Goal: Task Accomplishment & Management: Complete application form

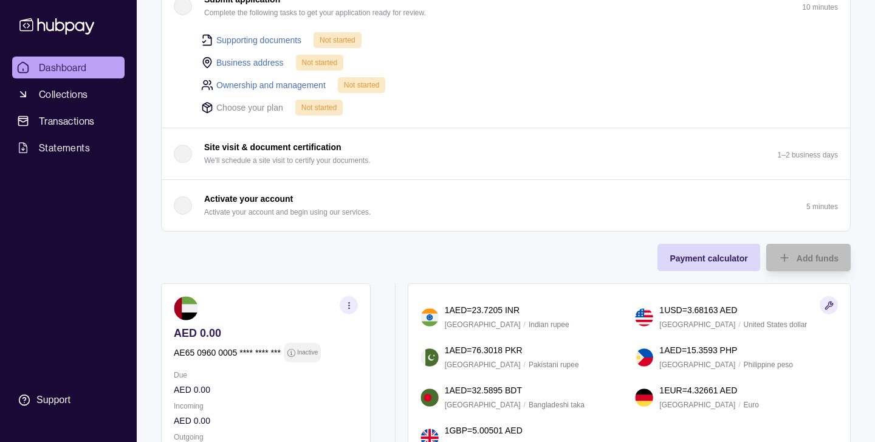
scroll to position [317, 0]
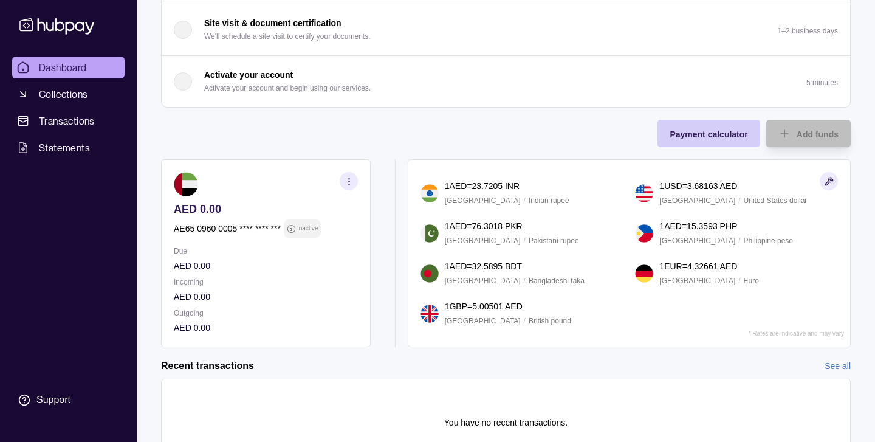
click at [703, 133] on span "Payment calculator" at bounding box center [709, 134] width 78 height 10
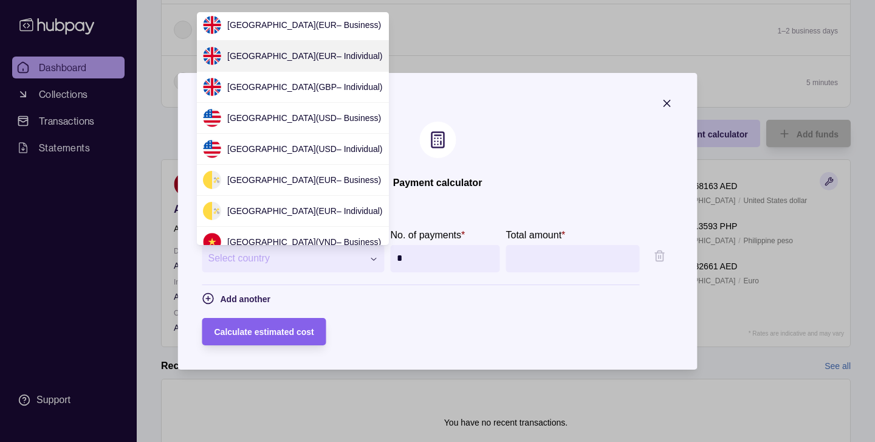
scroll to position [85, 0]
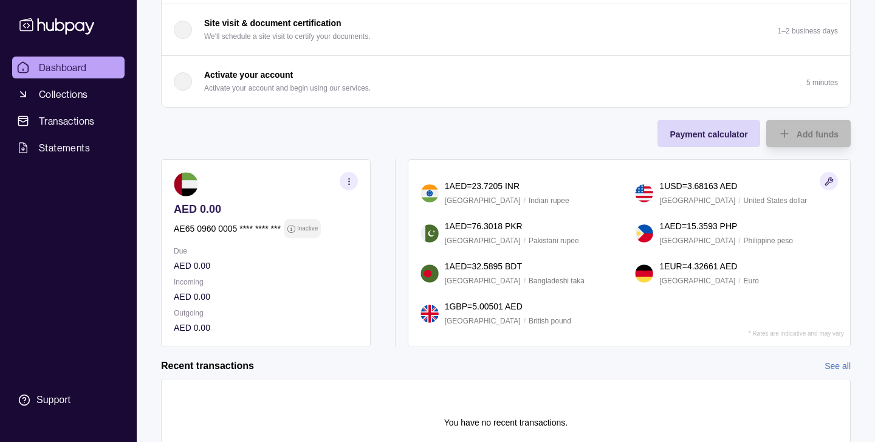
click at [352, 182] on icon "button" at bounding box center [349, 181] width 9 height 9
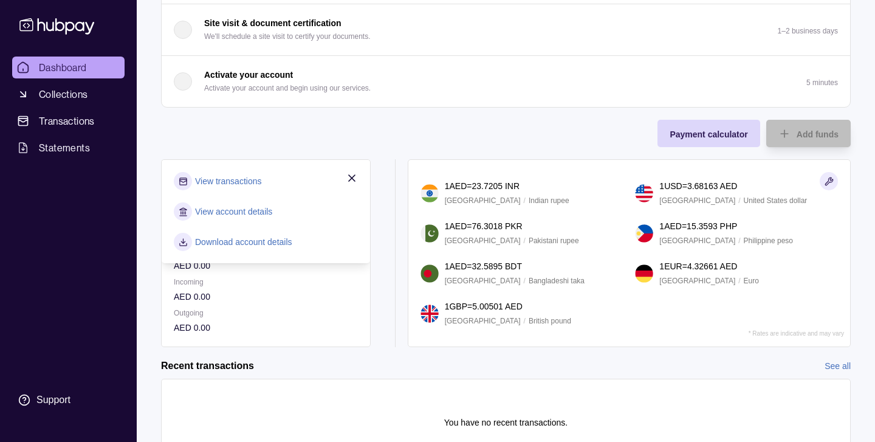
click at [380, 206] on div "AED 0.00 AE65 0960 0005 **** **** *** Inactive Due AED 0.00 Incoming AED 0.00 O…" at bounding box center [272, 253] width 222 height 188
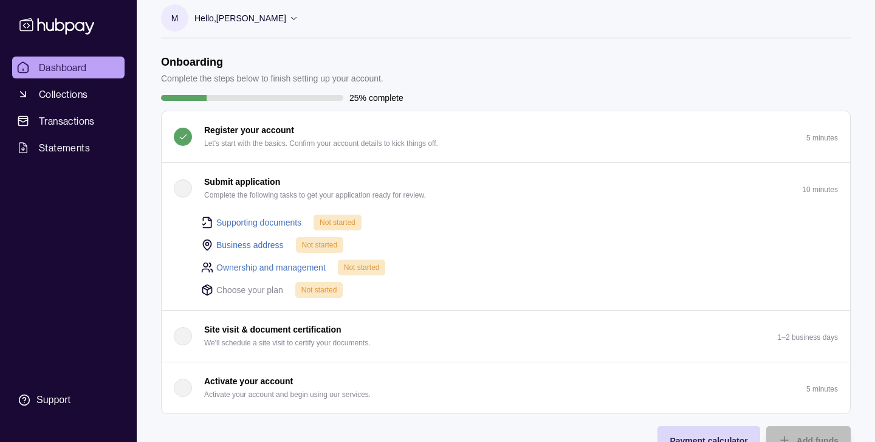
scroll to position [0, 0]
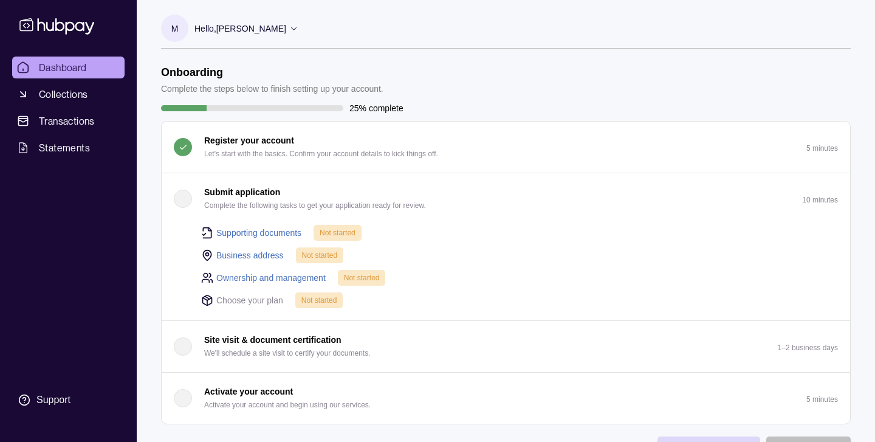
click at [280, 35] on div "Hello, [PERSON_NAME]" at bounding box center [247, 29] width 104 height 26
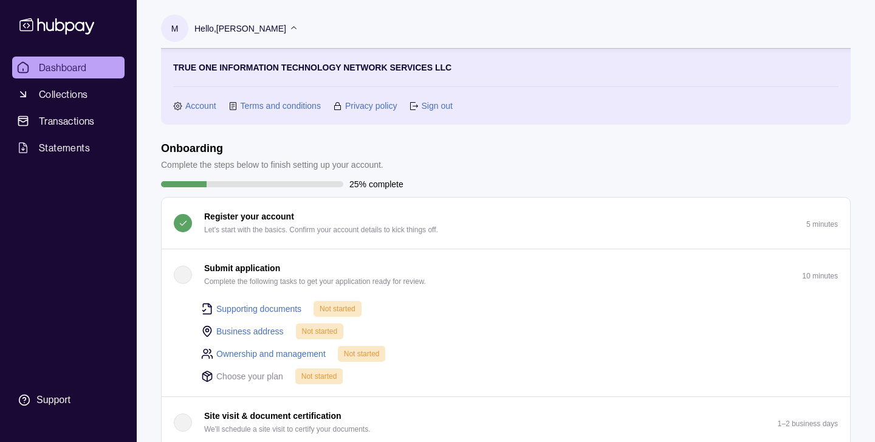
click at [283, 150] on h1 "Onboarding" at bounding box center [272, 148] width 223 height 13
click at [269, 307] on link "Supporting documents" at bounding box center [258, 308] width 85 height 13
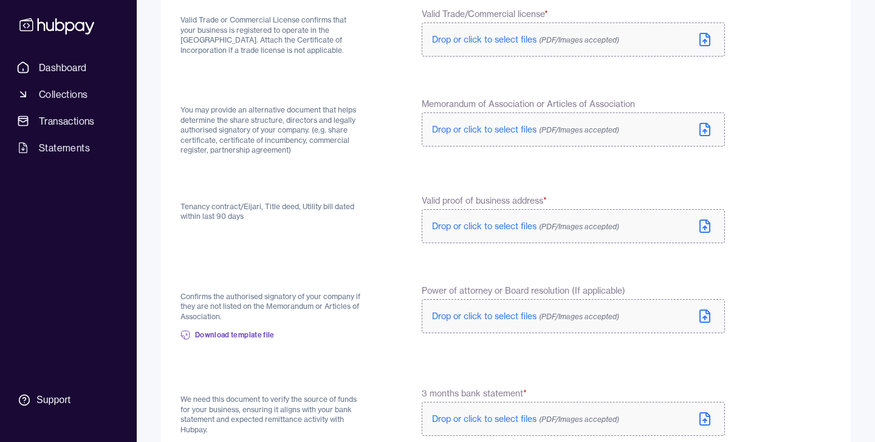
scroll to position [174, 0]
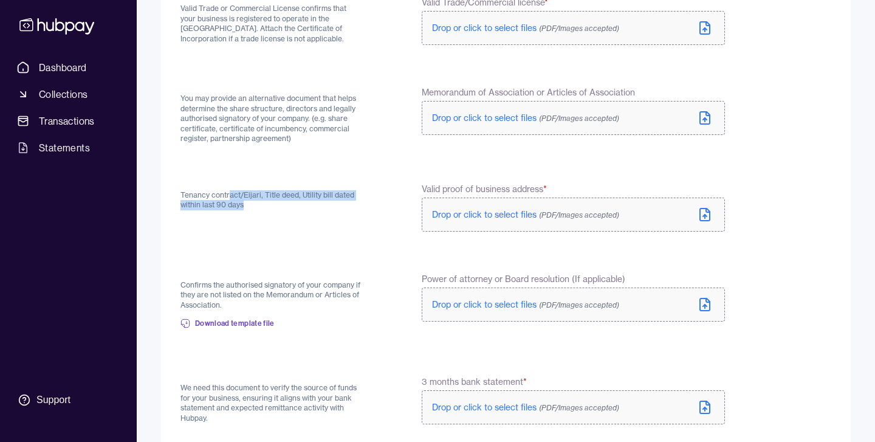
drag, startPoint x: 230, startPoint y: 199, endPoint x: 287, endPoint y: 212, distance: 57.8
click at [287, 212] on div "Tenancy contract/Eijari, Title deed, Utility bill dated within last 90 days" at bounding box center [272, 208] width 183 height 51
drag, startPoint x: 181, startPoint y: 196, endPoint x: 249, endPoint y: 206, distance: 68.9
click at [249, 206] on p "Tenancy contract/Eijari, Title deed, Utility bill dated within last 90 days" at bounding box center [272, 200] width 183 height 20
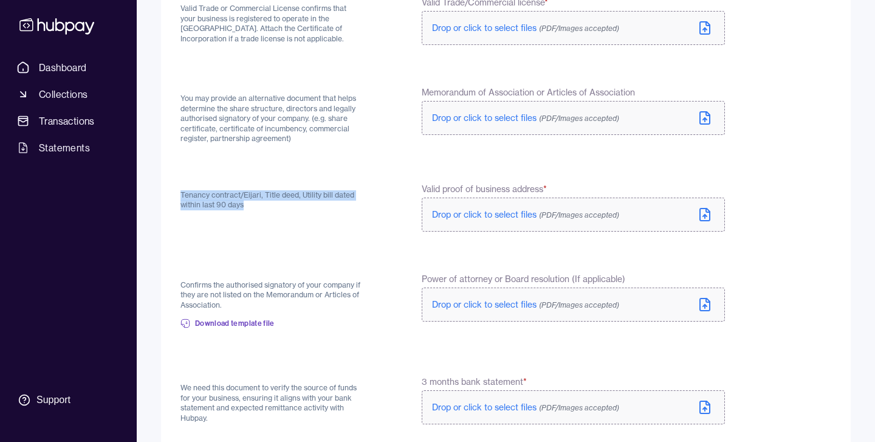
click at [249, 206] on p "Tenancy contract/Eijari, Title deed, Utility bill dated within last 90 days" at bounding box center [272, 200] width 183 height 20
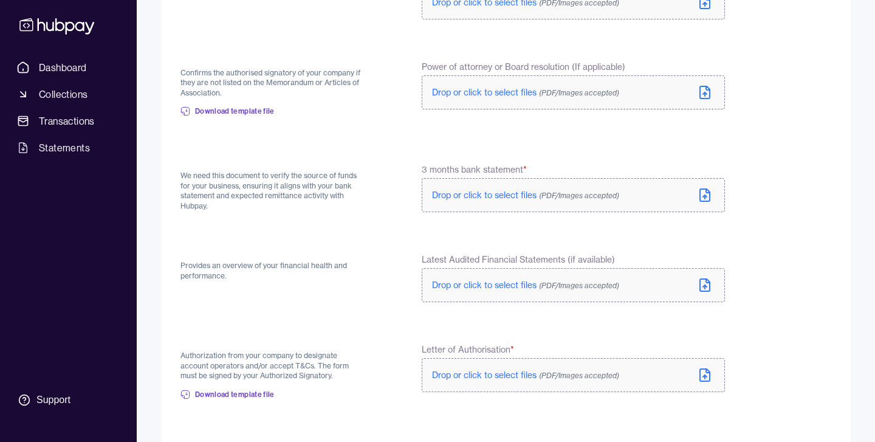
scroll to position [419, 0]
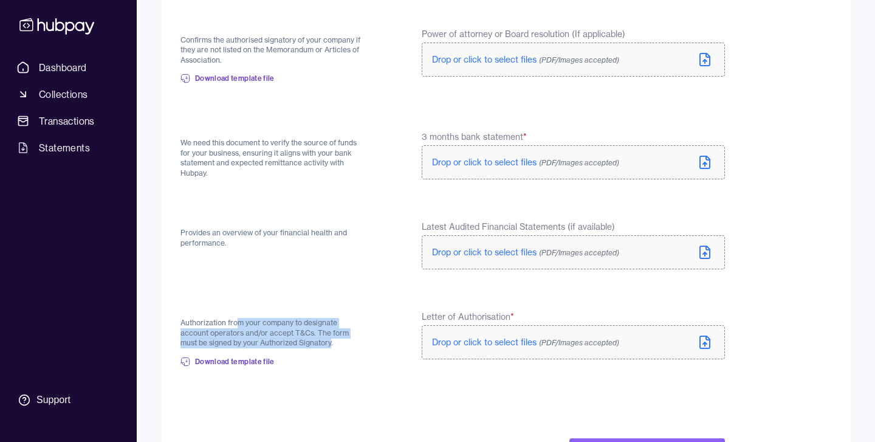
drag, startPoint x: 238, startPoint y: 324, endPoint x: 331, endPoint y: 347, distance: 95.8
click at [331, 347] on p "Authorization from your company to designate account operators and/or accept T&…" at bounding box center [272, 333] width 183 height 30
click at [247, 364] on span "Download template file" at bounding box center [235, 362] width 80 height 10
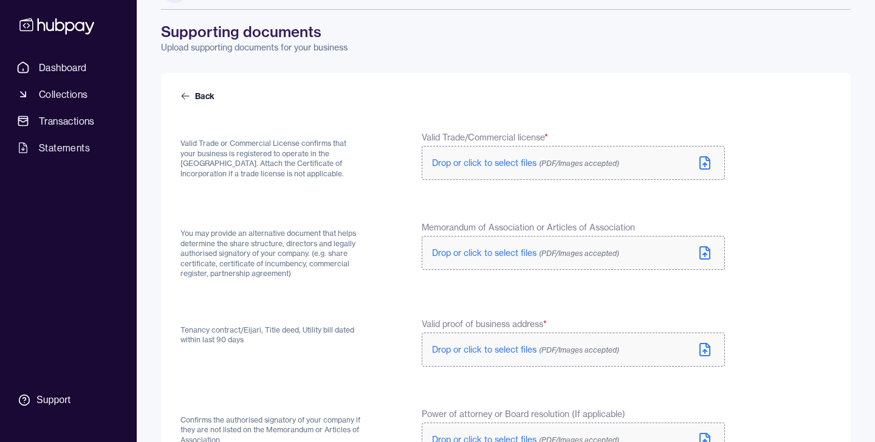
scroll to position [0, 0]
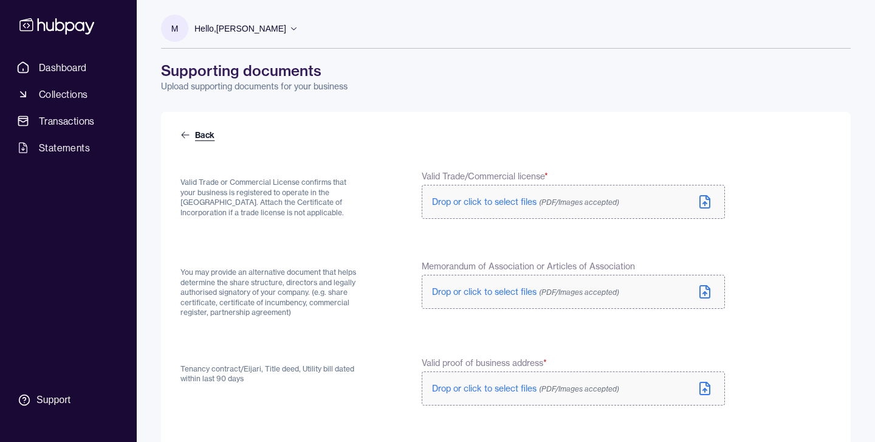
click at [184, 133] on icon at bounding box center [186, 135] width 10 height 10
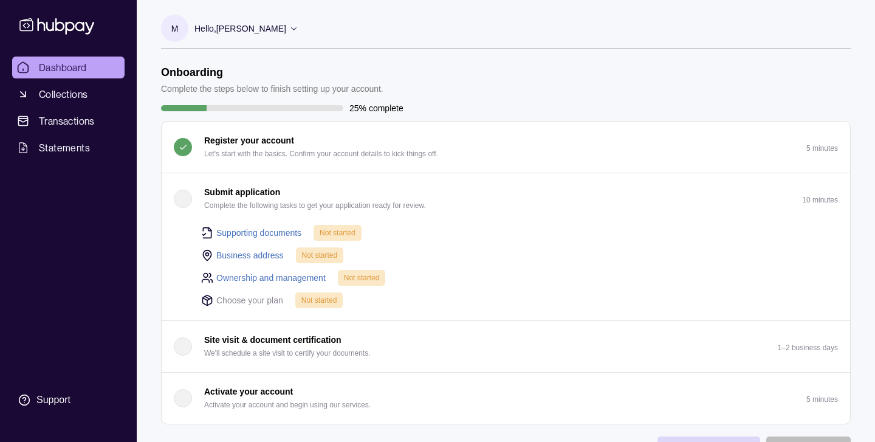
click at [257, 254] on link "Business address" at bounding box center [249, 255] width 67 height 13
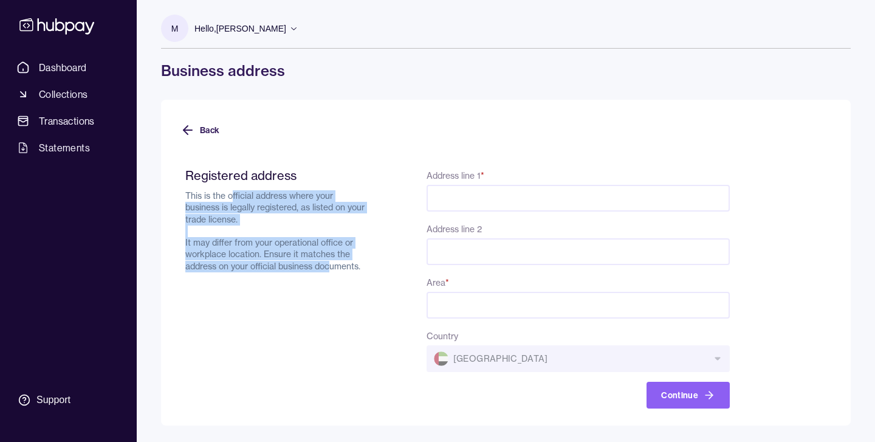
drag, startPoint x: 233, startPoint y: 194, endPoint x: 331, endPoint y: 271, distance: 123.8
click at [331, 271] on p "This is the official address where your business is legally registered, as list…" at bounding box center [276, 231] width 183 height 82
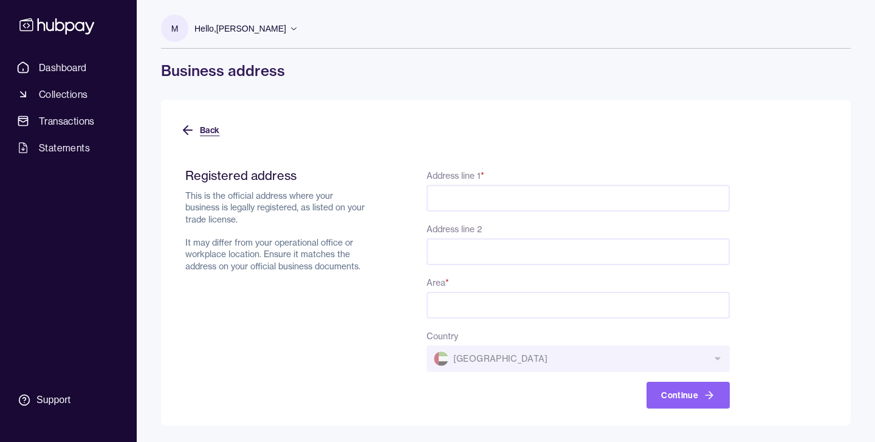
click at [188, 123] on icon at bounding box center [188, 130] width 15 height 15
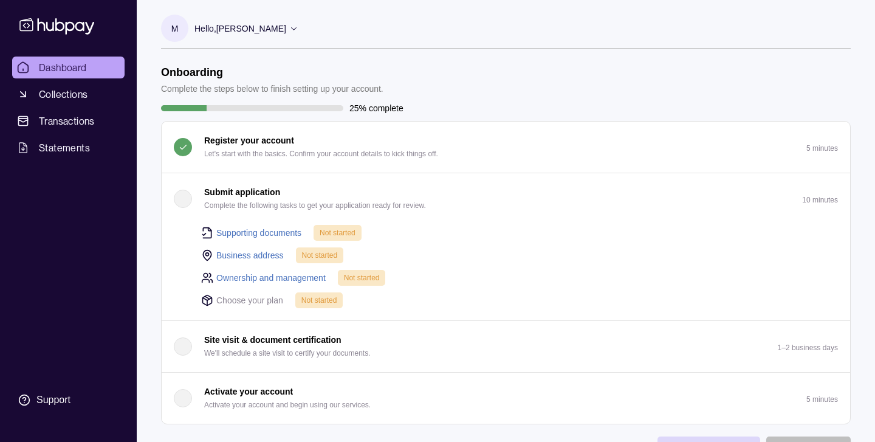
click at [285, 275] on link "Ownership and management" at bounding box center [270, 277] width 109 height 13
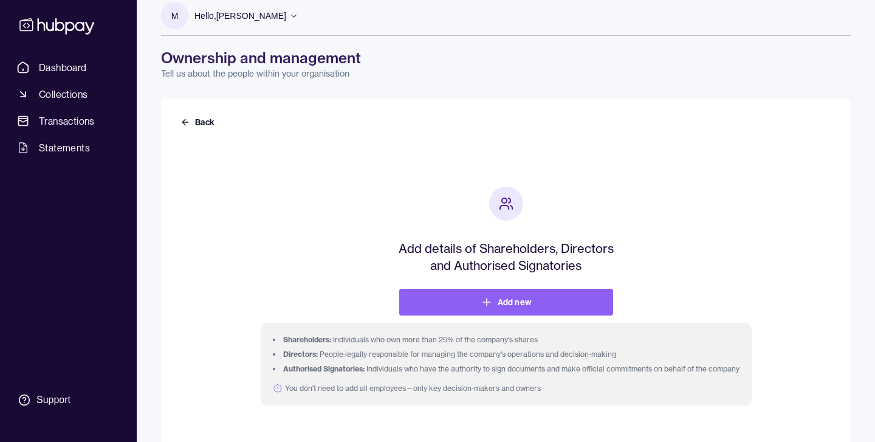
scroll to position [54, 0]
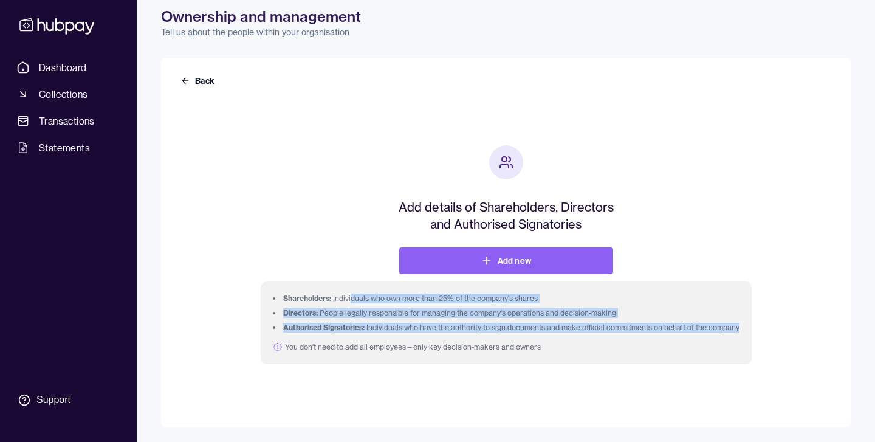
drag, startPoint x: 350, startPoint y: 300, endPoint x: 627, endPoint y: 349, distance: 281.6
click at [627, 349] on p "Shareholders: Individuals who own more than 25% of the company's shares Directo…" at bounding box center [506, 323] width 467 height 58
click at [627, 349] on span "You don't need to add all employees—only key decision-makers and owners" at bounding box center [506, 347] width 467 height 10
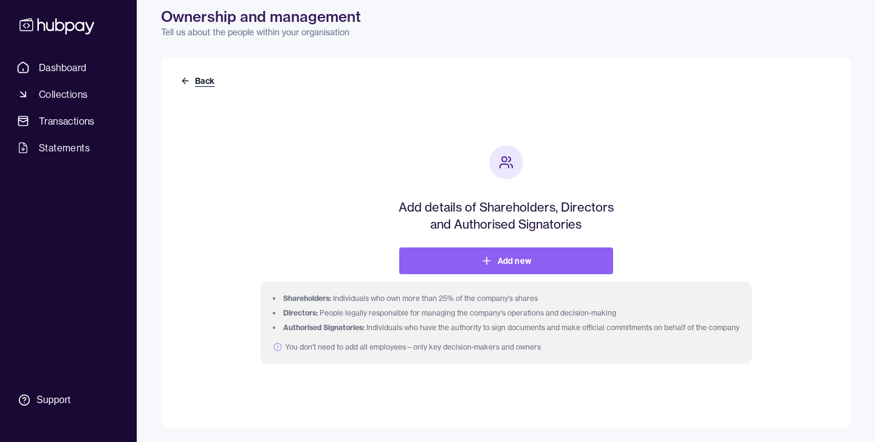
click at [187, 85] on icon at bounding box center [186, 81] width 10 height 10
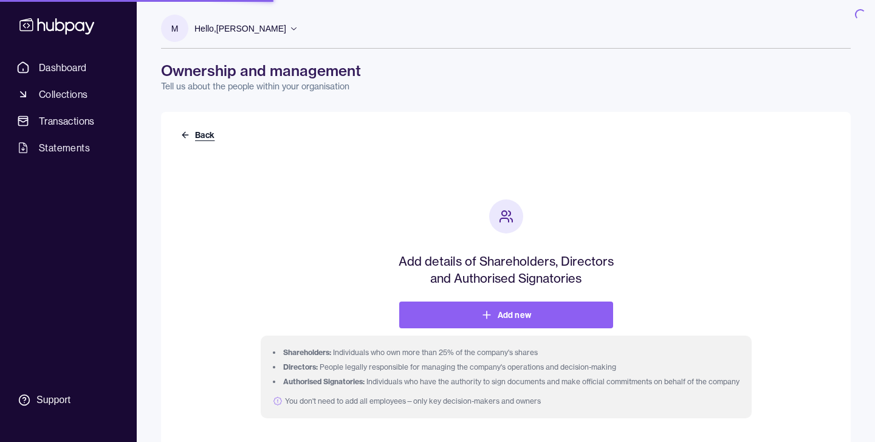
click at [182, 133] on icon at bounding box center [186, 135] width 10 height 10
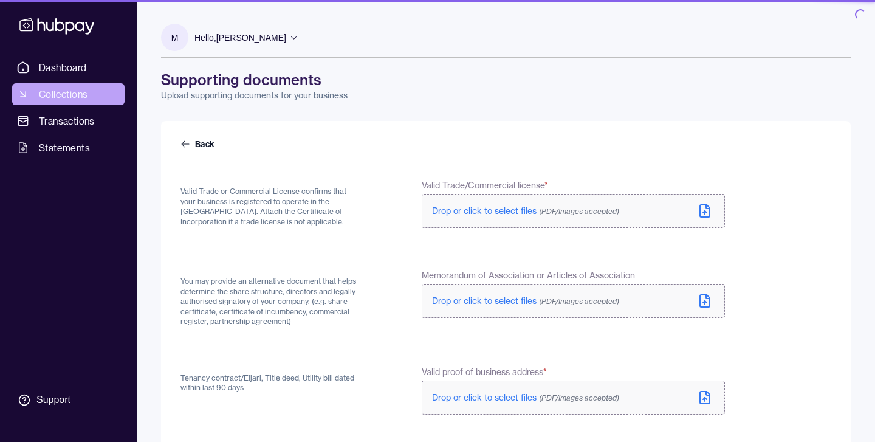
click at [38, 95] on link "Collections" at bounding box center [68, 94] width 112 height 22
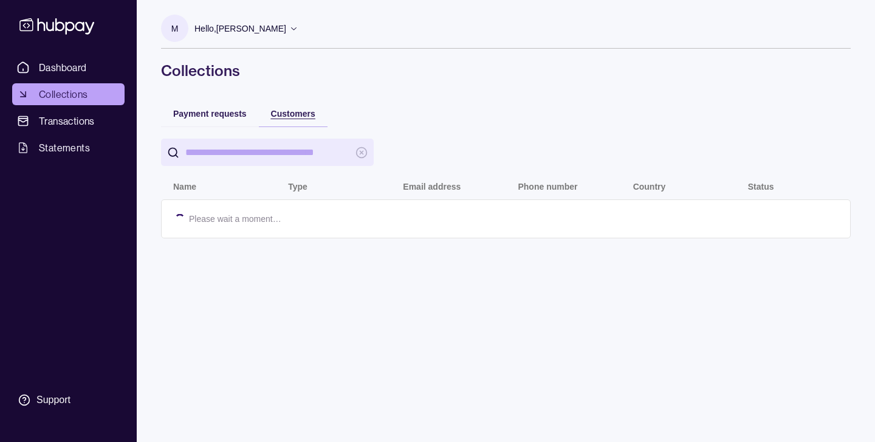
click at [289, 111] on span "Customers" at bounding box center [293, 114] width 44 height 10
click at [46, 108] on ul "Dashboard Collections Transactions Statements" at bounding box center [68, 108] width 112 height 102
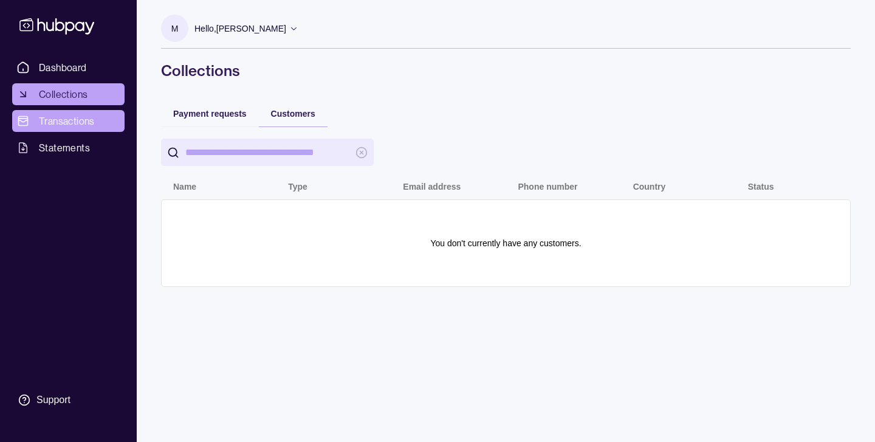
click at [50, 119] on span "Transactions" at bounding box center [67, 121] width 56 height 15
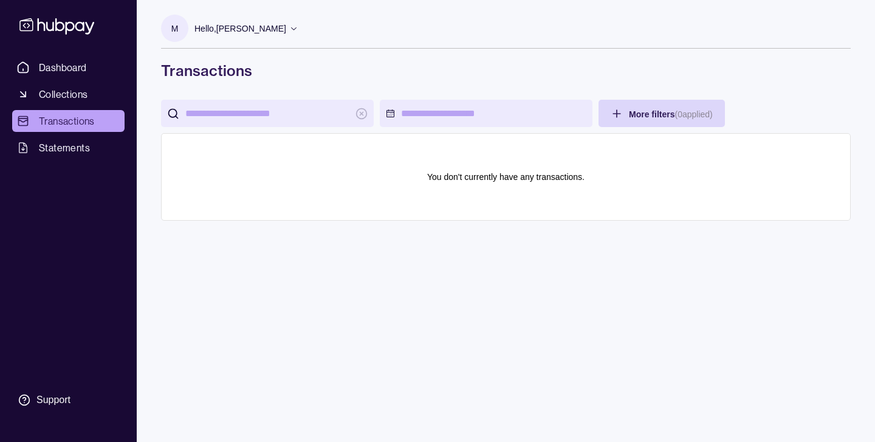
click at [402, 57] on div "M Hello, [PERSON_NAME] TRUE ONE INFORMATION TECHNOLOGY NETWORK SERVICES LLC Acc…" at bounding box center [506, 48] width 690 height 66
